Goal: Task Accomplishment & Management: Manage account settings

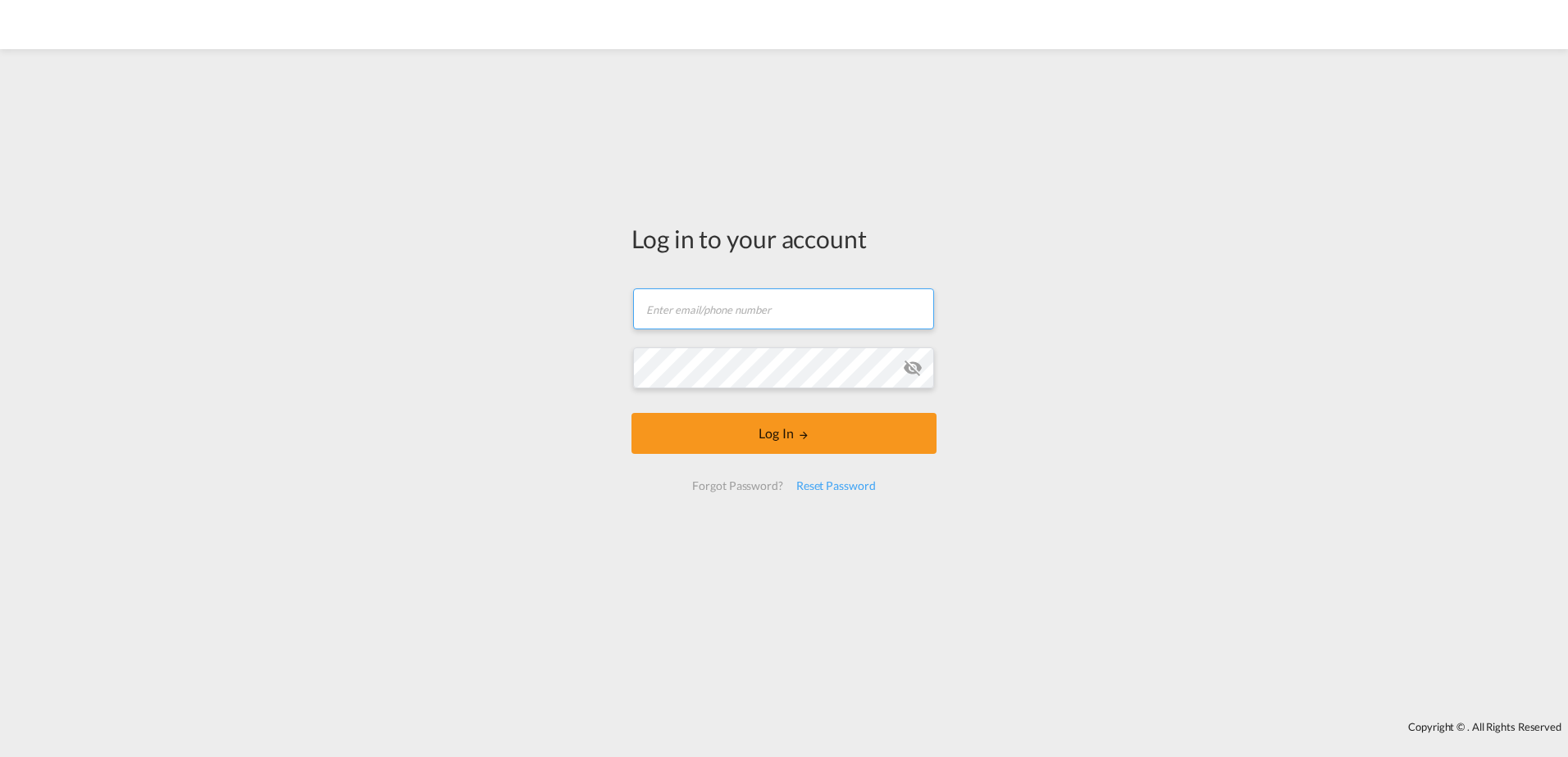
drag, startPoint x: 0, startPoint y: 0, endPoint x: 683, endPoint y: 303, distance: 747.2
click at [683, 303] on input "text" at bounding box center [784, 309] width 301 height 41
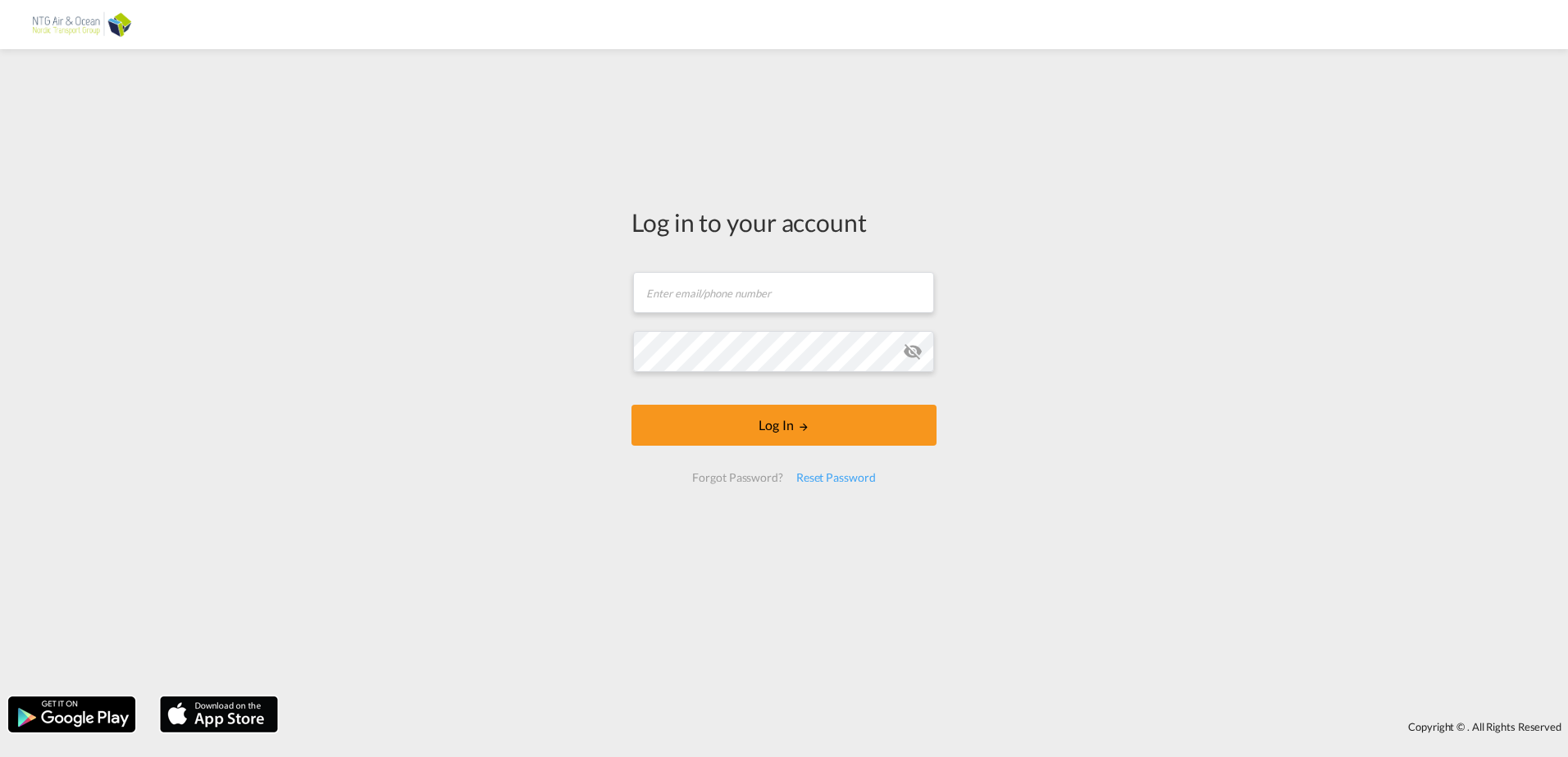
drag, startPoint x: 687, startPoint y: 316, endPoint x: 707, endPoint y: 379, distance: 66.1
click at [707, 379] on form "Email field is required Password field is required Log In Forgot Password? Rese…" at bounding box center [784, 377] width 305 height 243
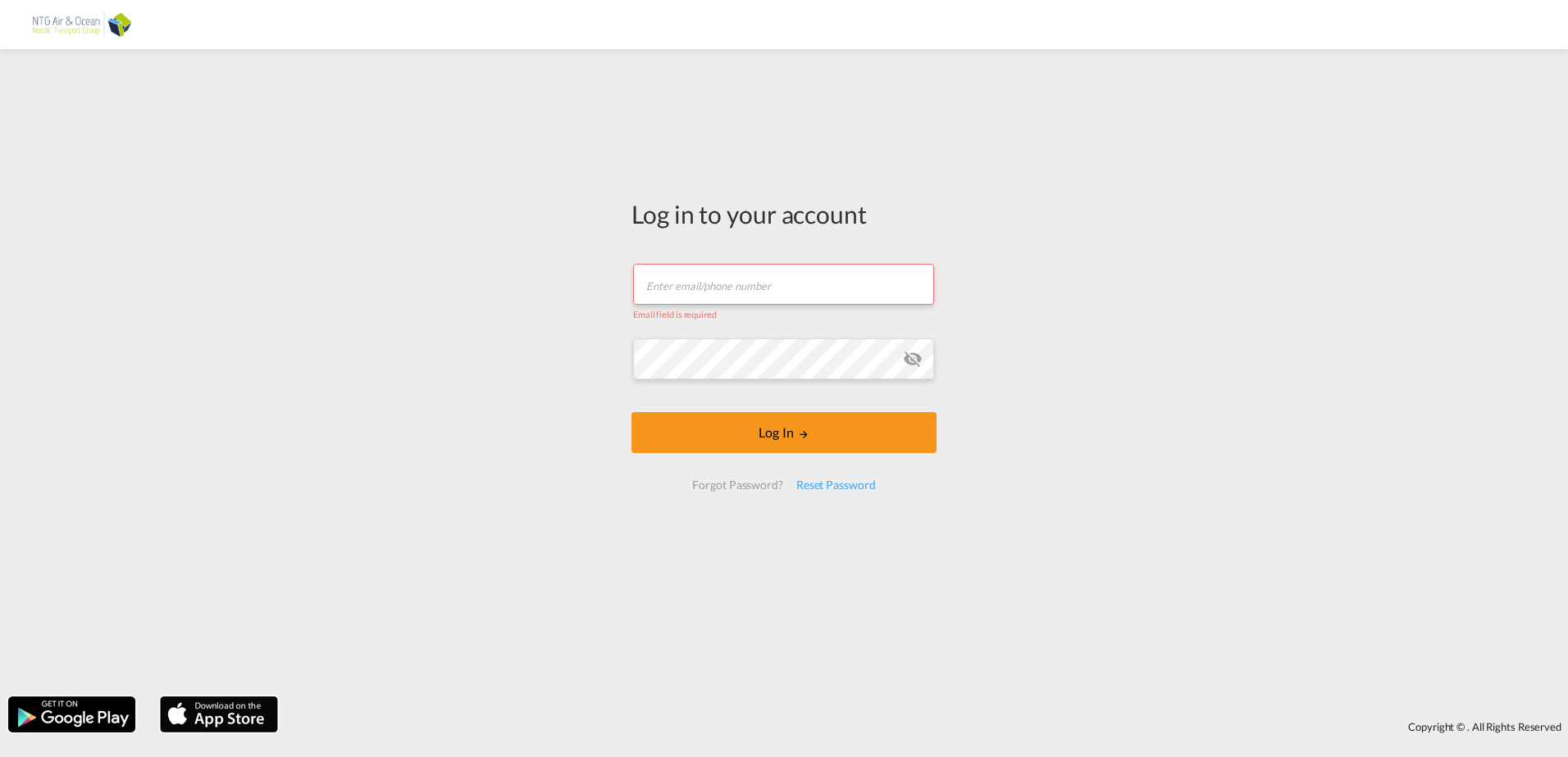
click at [696, 283] on input "text" at bounding box center [784, 284] width 301 height 41
type input "[EMAIL_ADDRESS][PERSON_NAME][DOMAIN_NAME]"
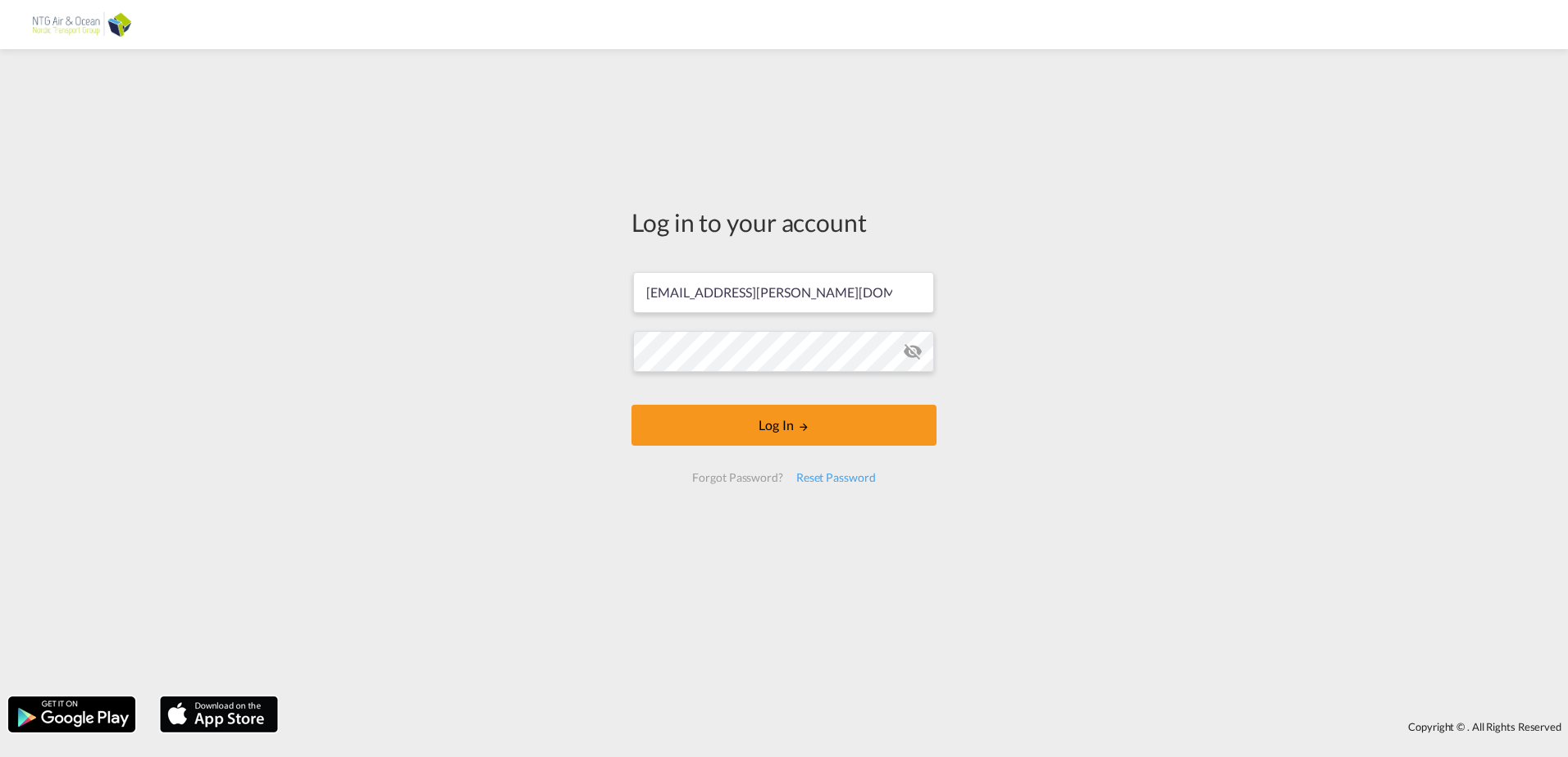
click at [908, 355] on md-icon "icon-eye-off" at bounding box center [913, 351] width 19 height 19
click at [788, 424] on button "Log In" at bounding box center [784, 425] width 305 height 41
click at [910, 349] on md-icon "icon-eye-off" at bounding box center [913, 351] width 19 height 19
click at [784, 422] on button "Log In" at bounding box center [784, 425] width 305 height 41
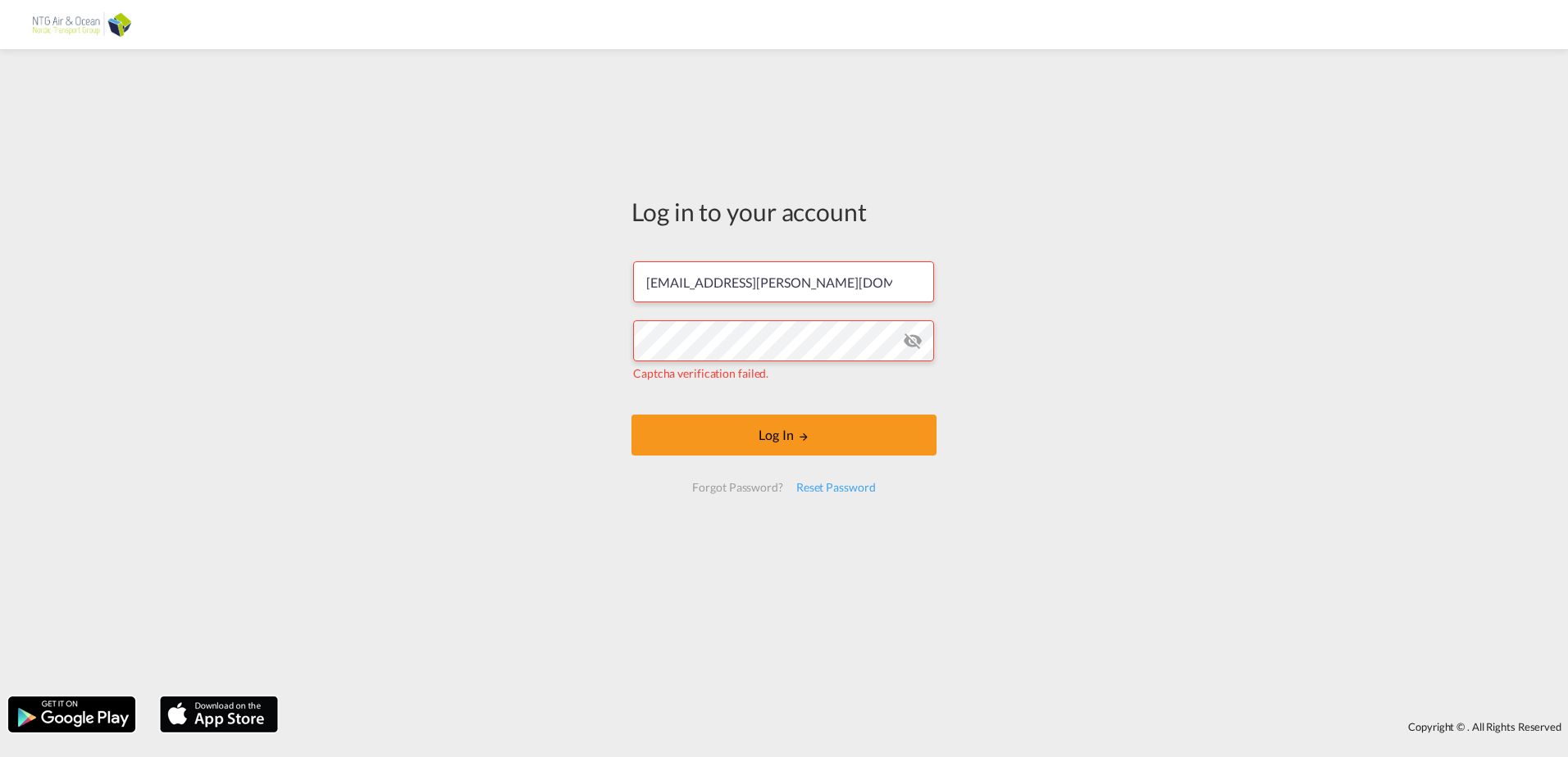
click at [908, 337] on md-icon "icon-eye-off" at bounding box center [913, 340] width 19 height 19
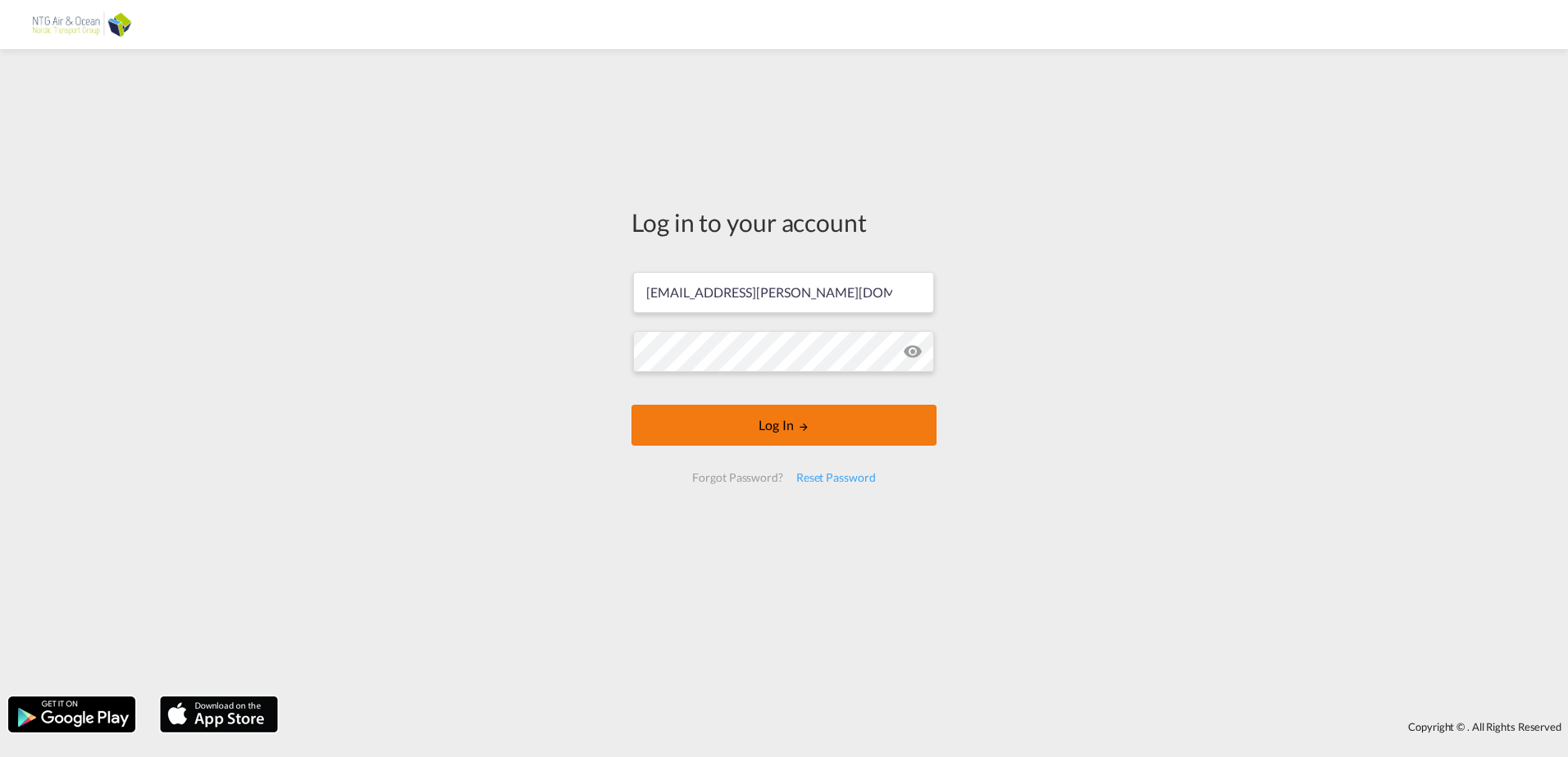
click at [762, 425] on button "Log In" at bounding box center [784, 425] width 305 height 41
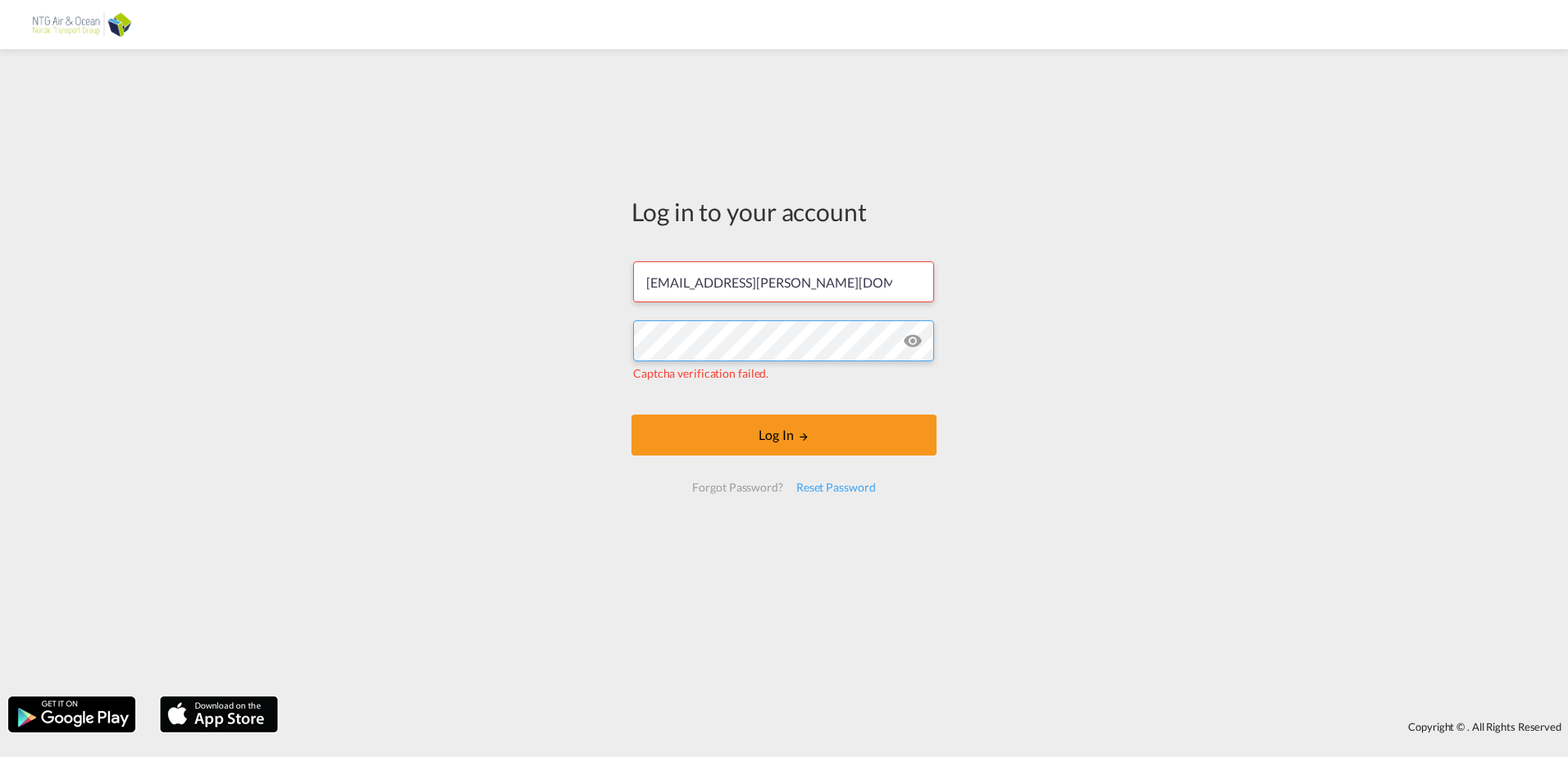
click at [528, 336] on div "Log in to your account [PERSON_NAME][EMAIL_ADDRESS][PERSON_NAME][DOMAIN_NAME] C…" at bounding box center [784, 372] width 1568 height 631
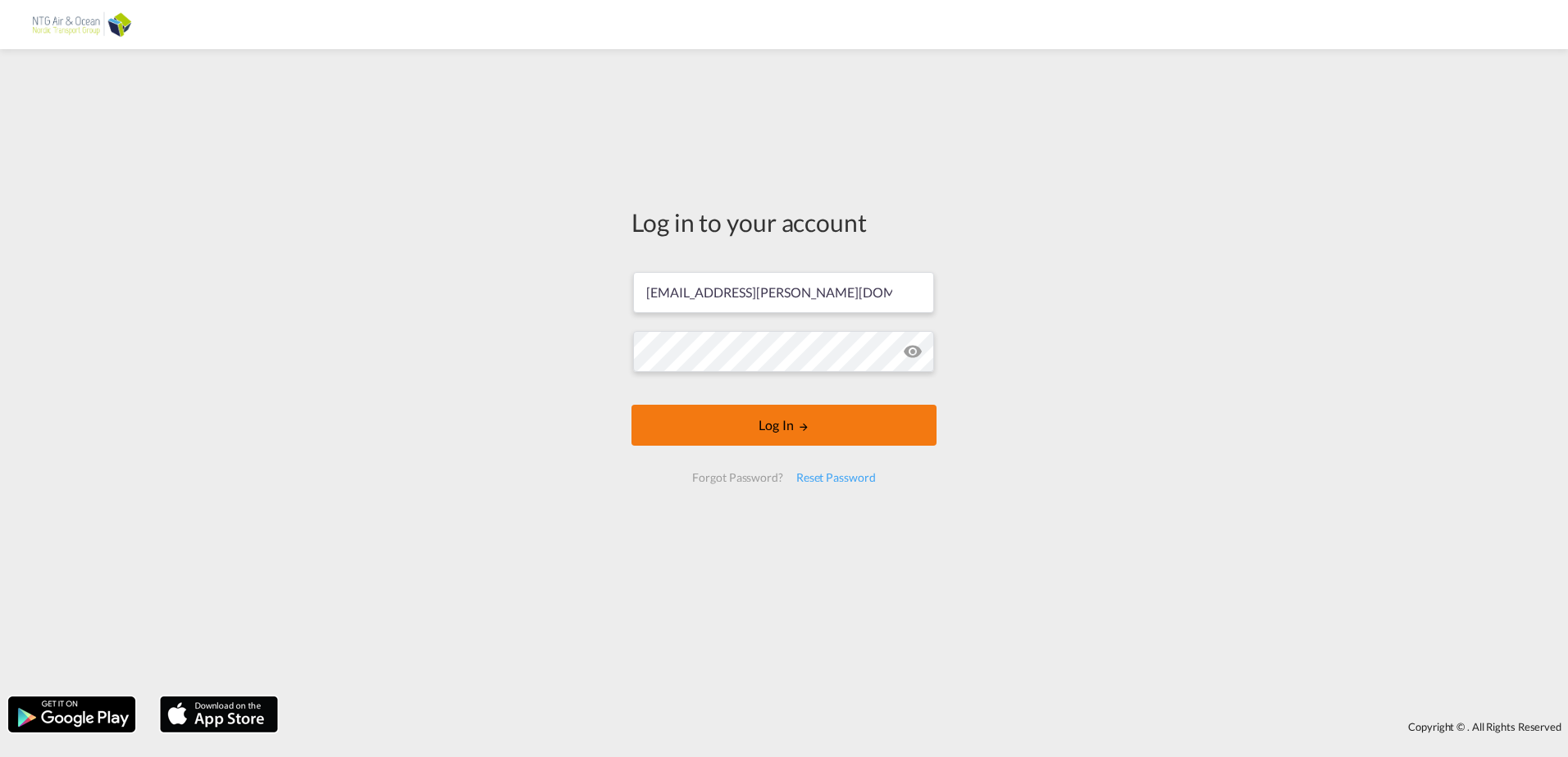
click at [771, 422] on button "Log In" at bounding box center [784, 425] width 305 height 41
